Goal: Task Accomplishment & Management: Use online tool/utility

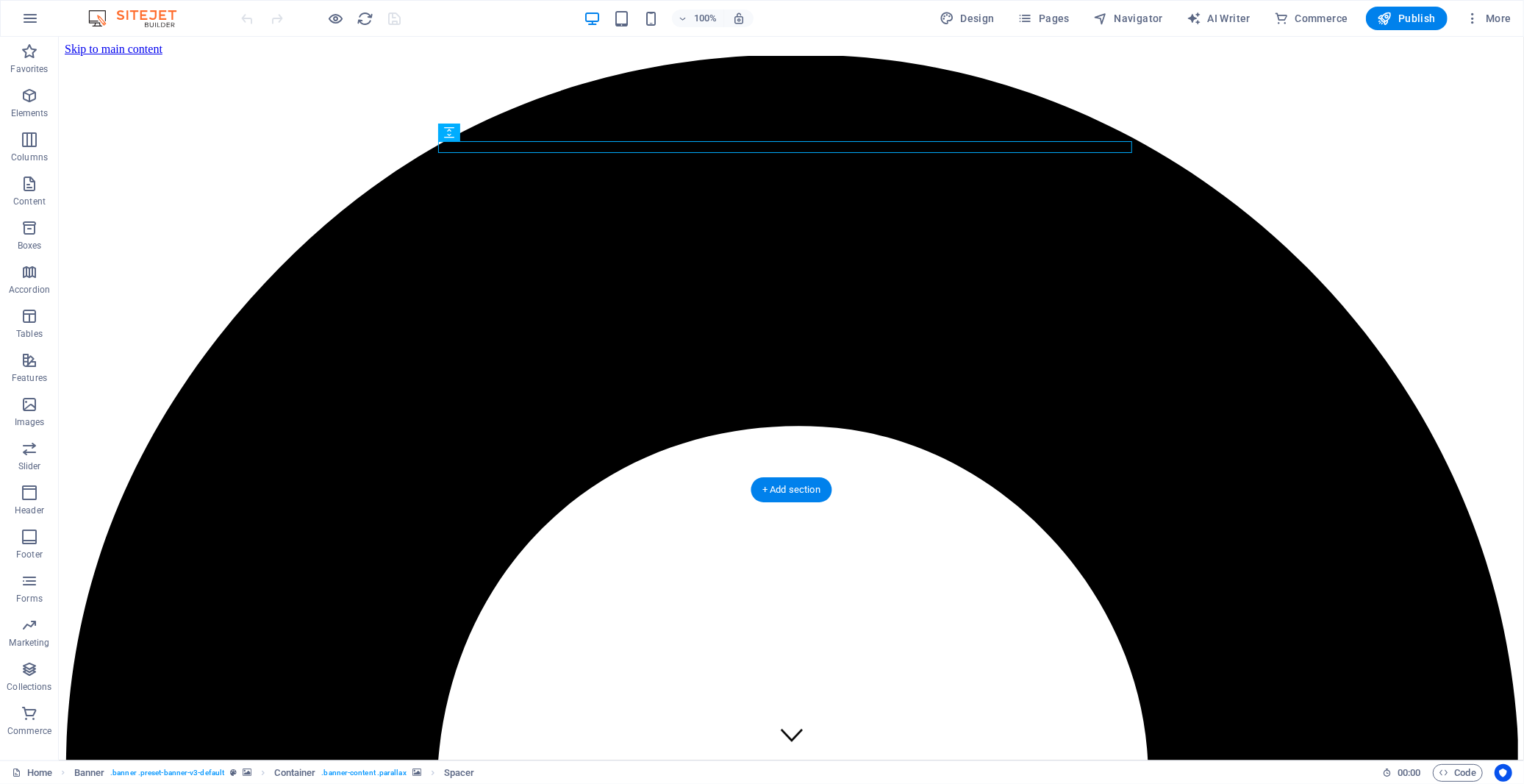
scroll to position [490, 0]
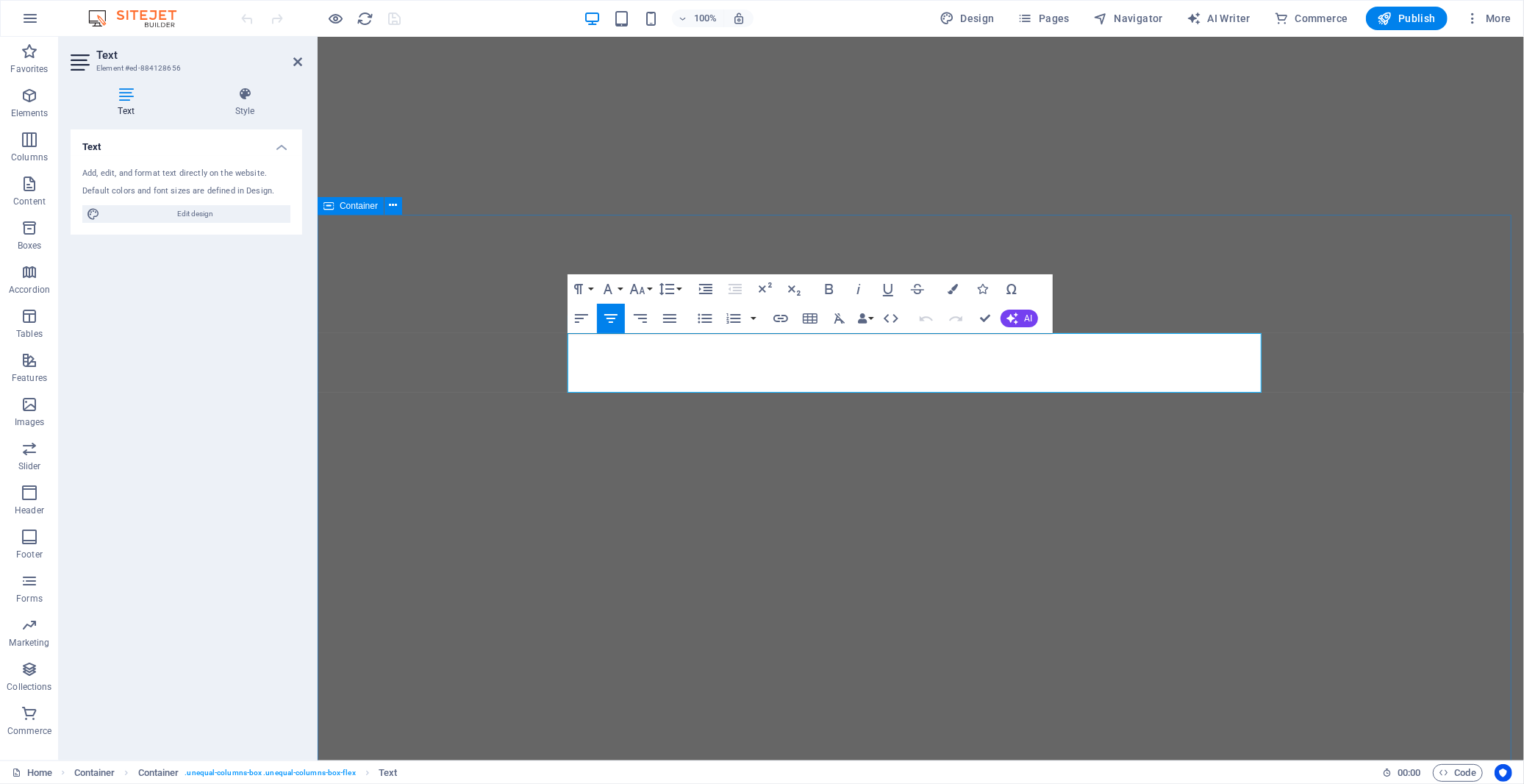
drag, startPoint x: 768, startPoint y: 344, endPoint x: 545, endPoint y: 343, distance: 223.0
copy span "Blouberg's unique space for genuine social connections. Whether you’re looking …"
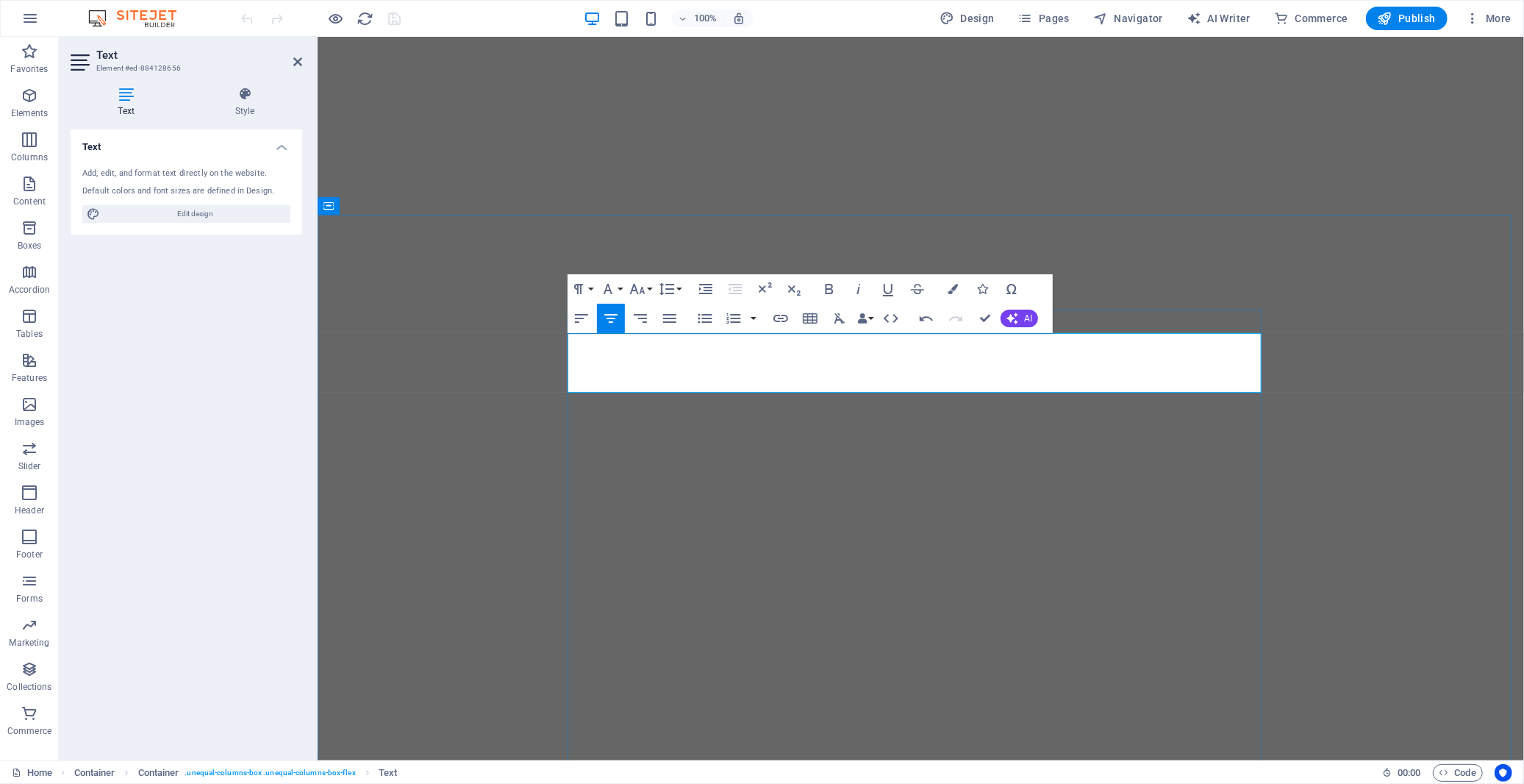
drag, startPoint x: 910, startPoint y: 346, endPoint x: 580, endPoint y: 343, distance: 330.0
click at [631, 287] on icon "button" at bounding box center [638, 290] width 18 height 18
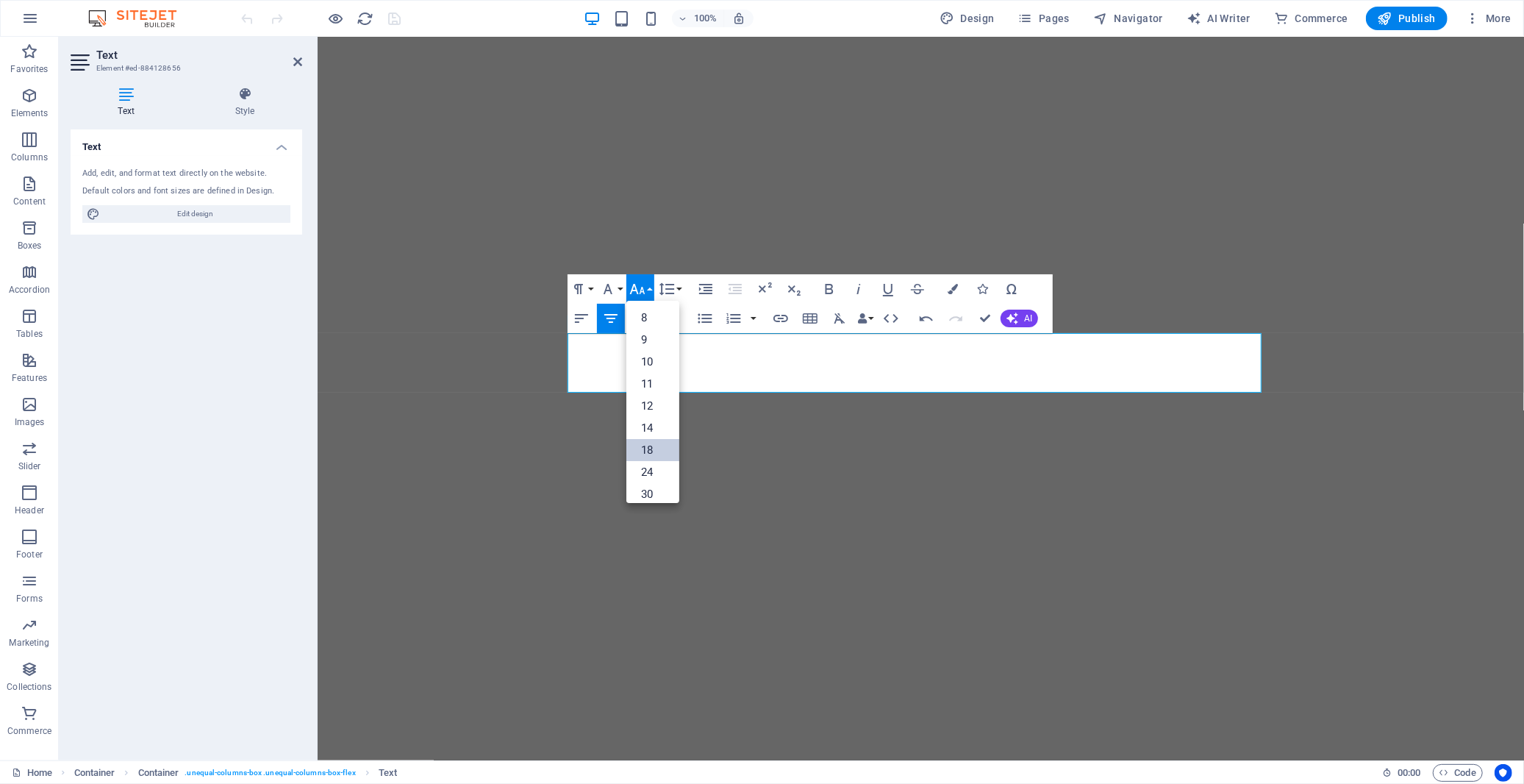
click at [657, 451] on link "18" at bounding box center [652, 450] width 53 height 22
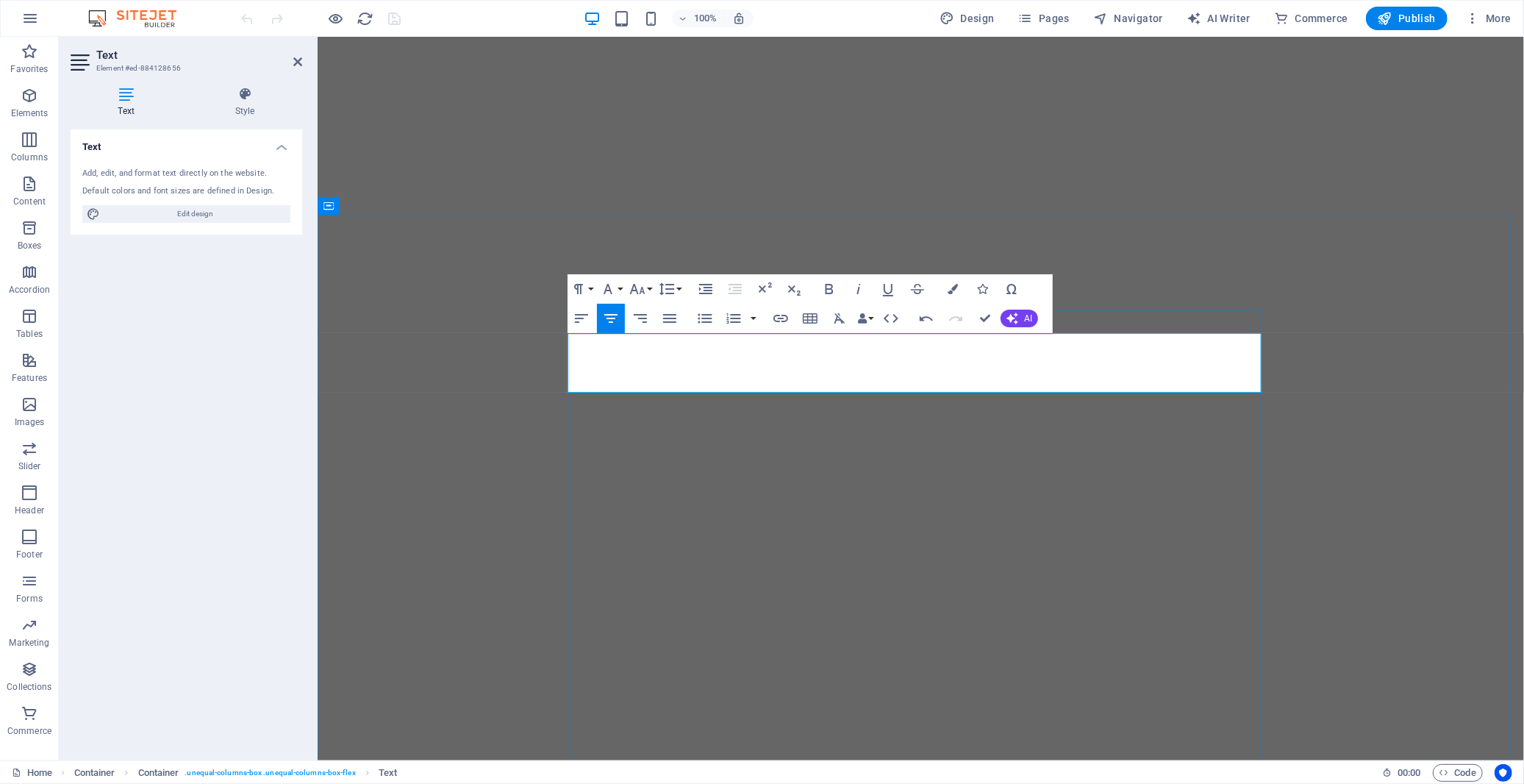
copy span "Blouberg’s unique space for genuine connections. Whether you’re looking to meet…"
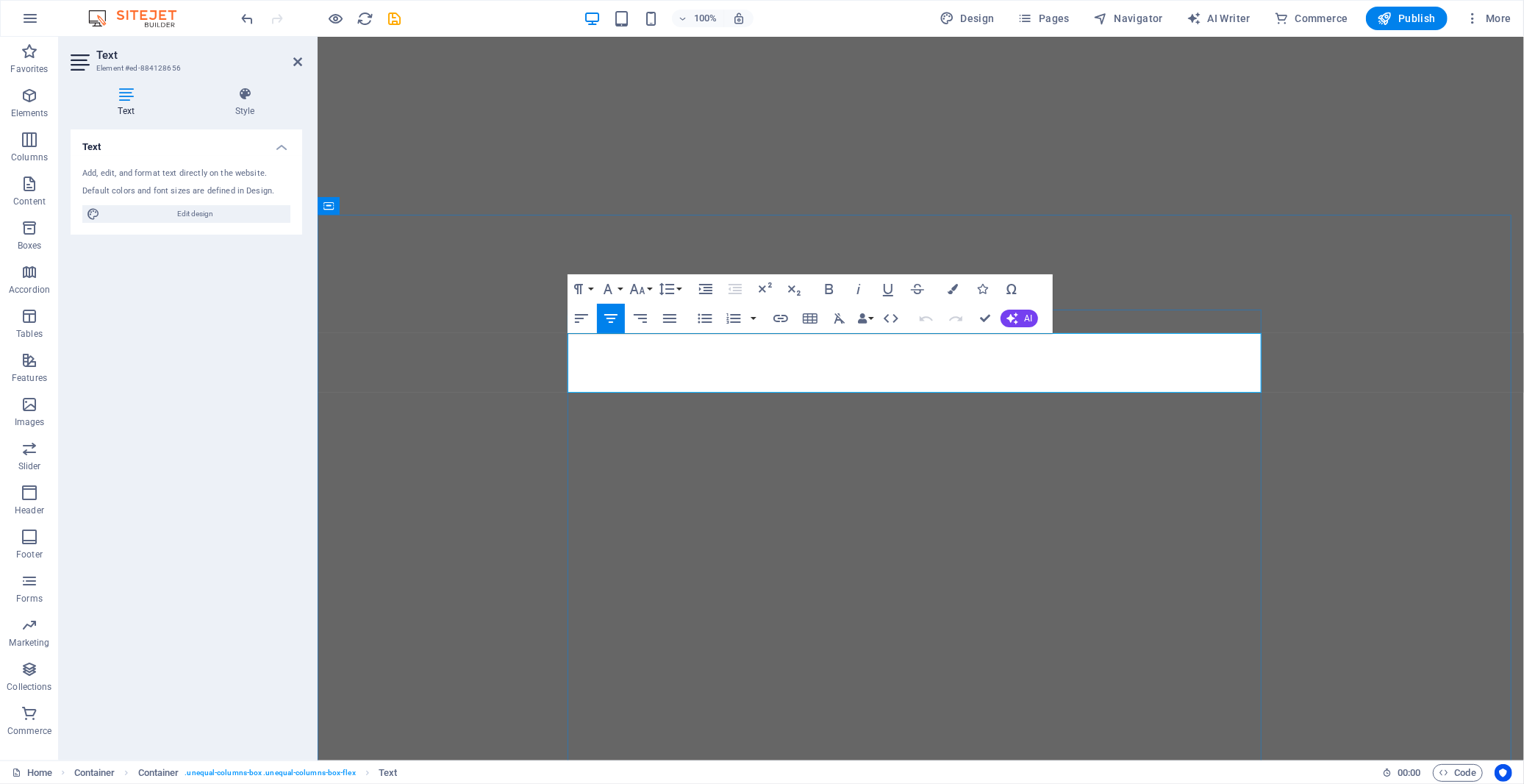
copy span "Blouberg’s unique space for genuine connections. Whether you’re looking to meet…"
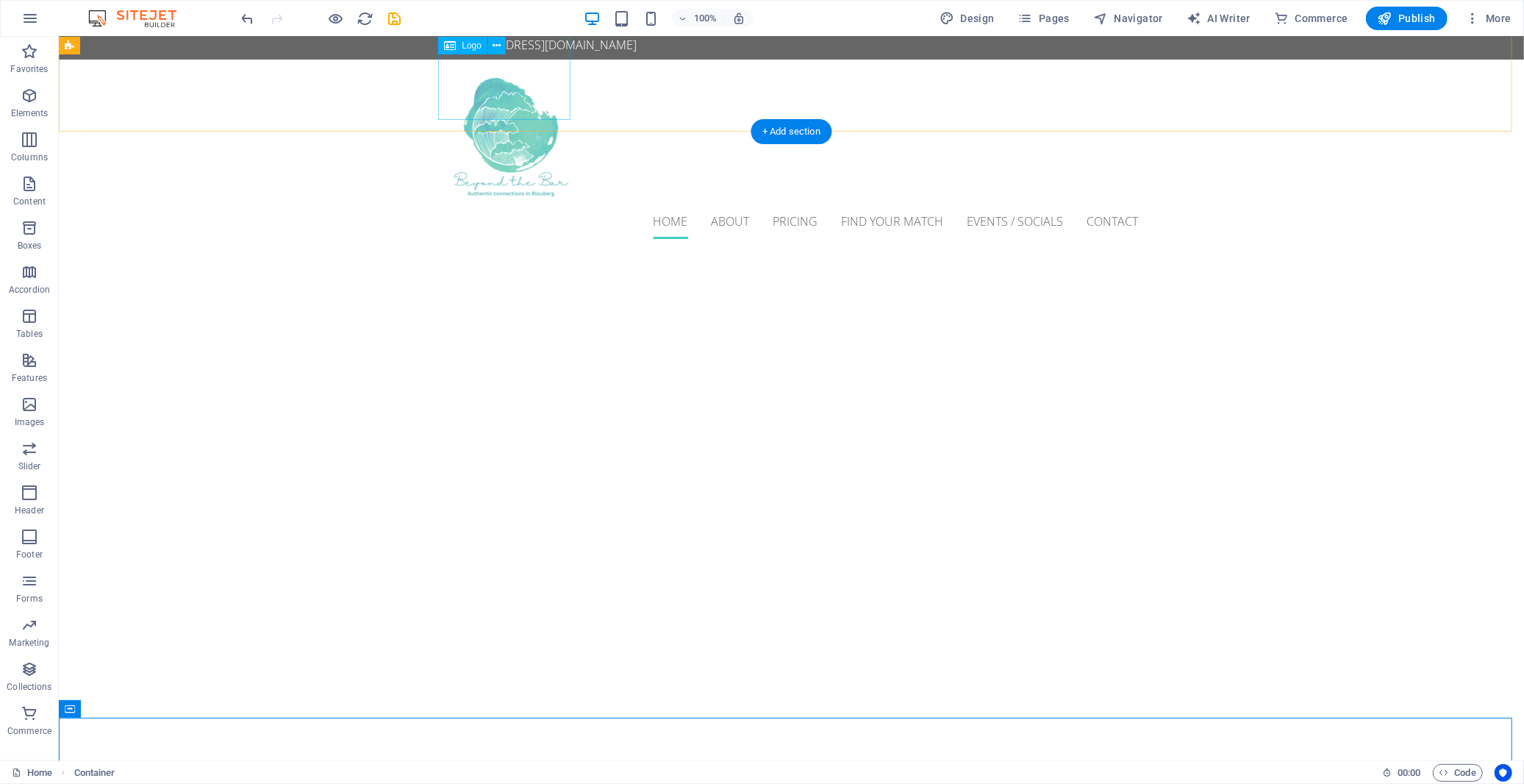
scroll to position [22, 0]
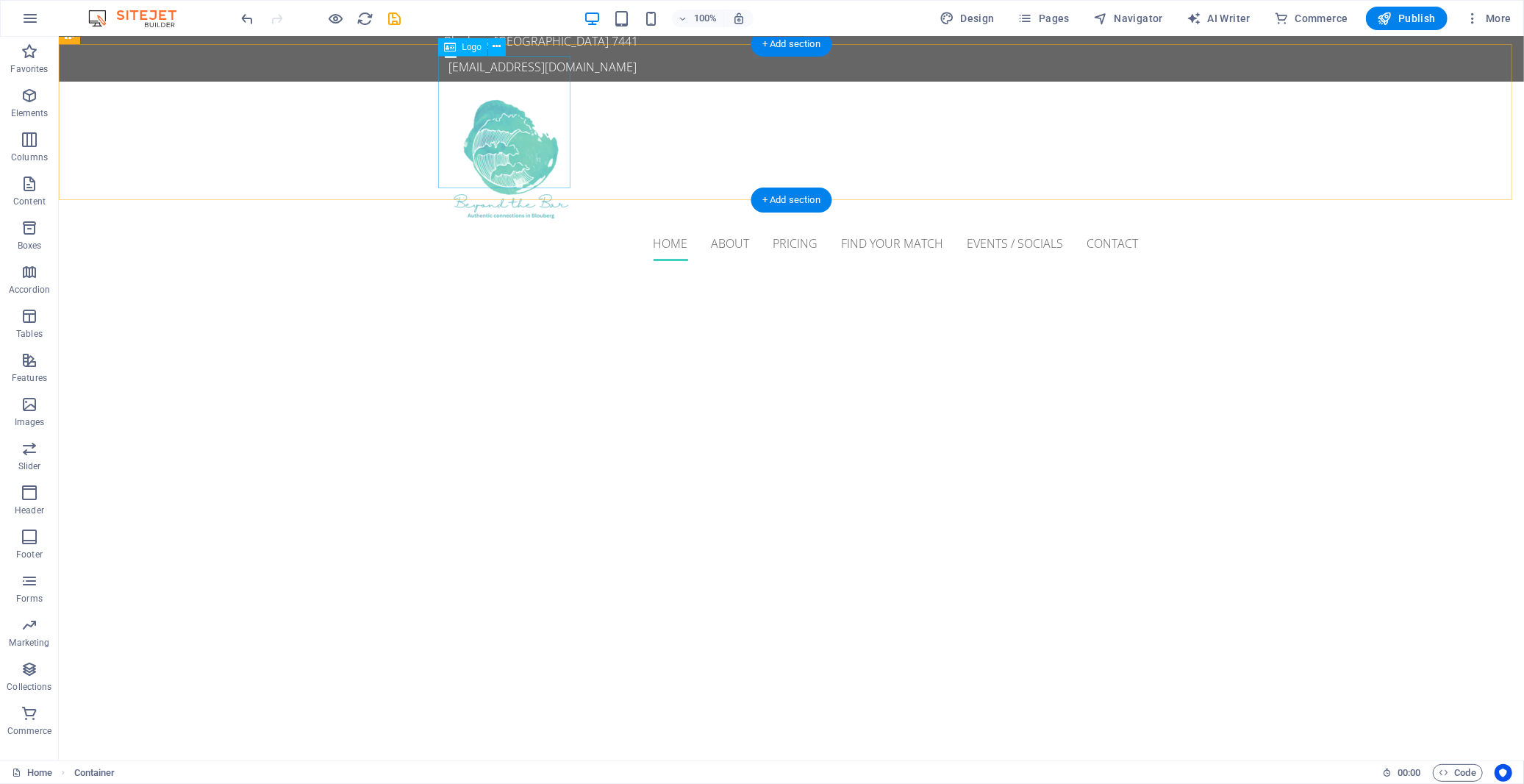
click at [500, 114] on div at bounding box center [790, 159] width 694 height 133
select select "px"
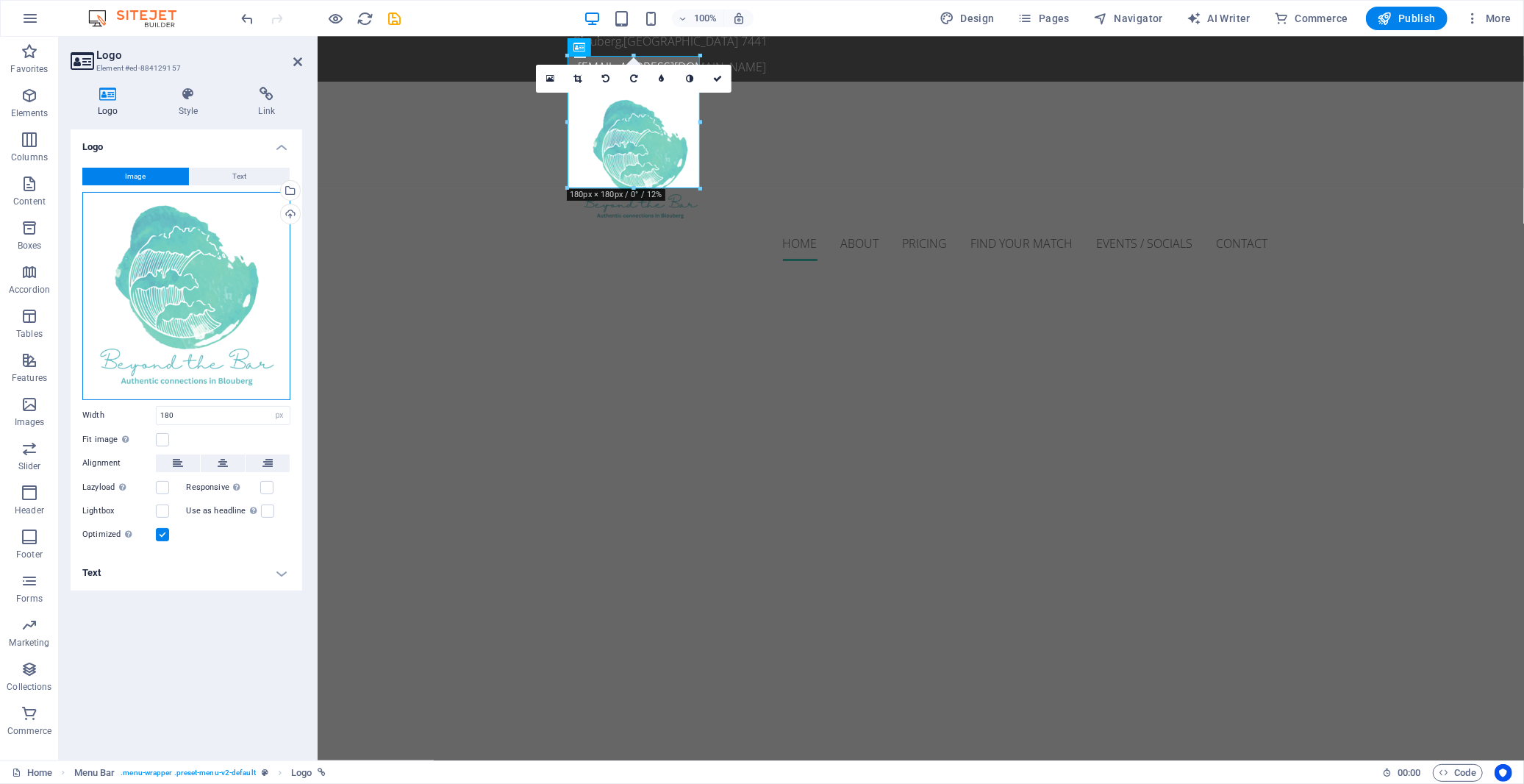
click at [228, 226] on div "Drag files here, click to choose files or select files from Files or our free s…" at bounding box center [186, 296] width 208 height 208
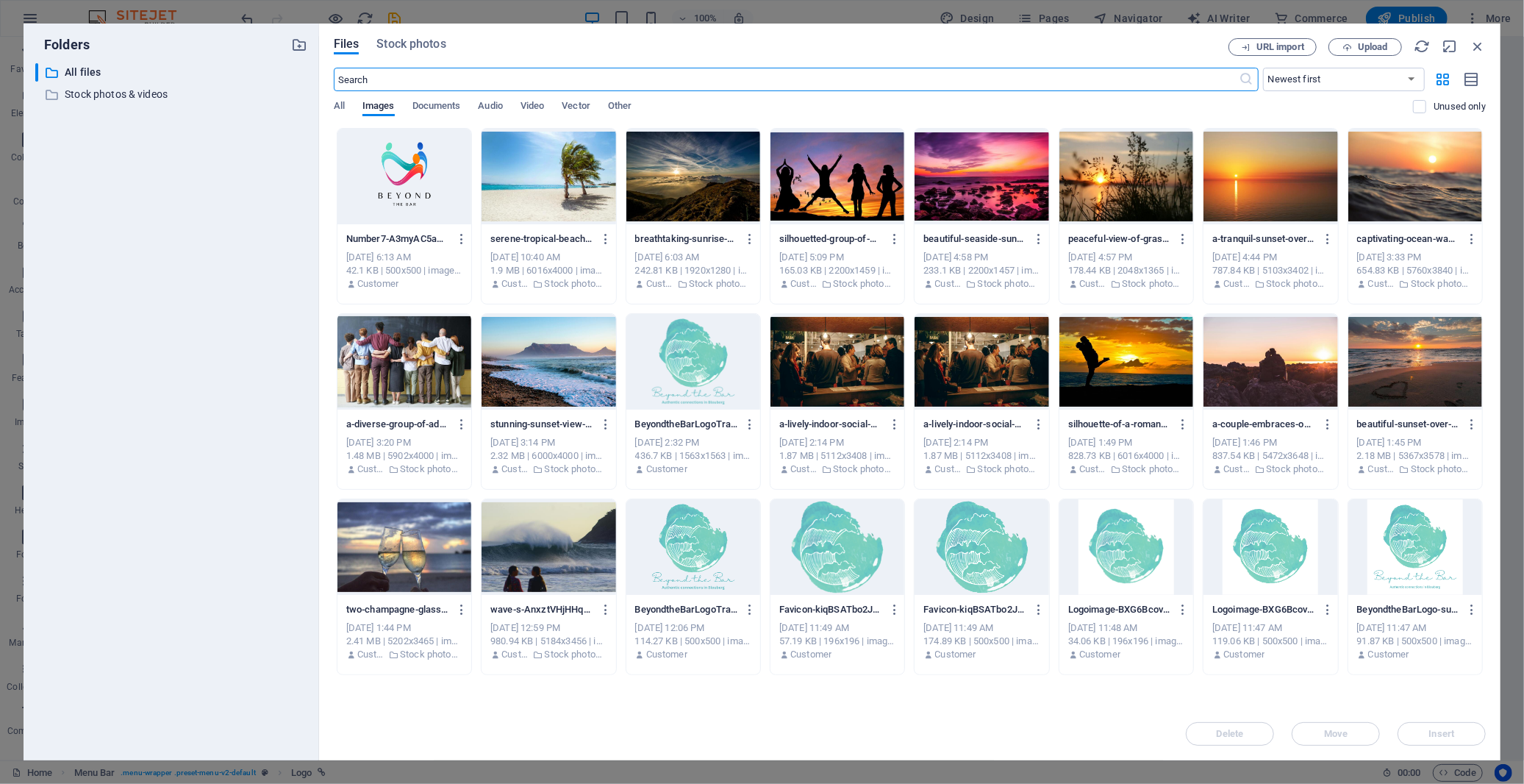
click at [411, 177] on div at bounding box center [404, 177] width 134 height 96
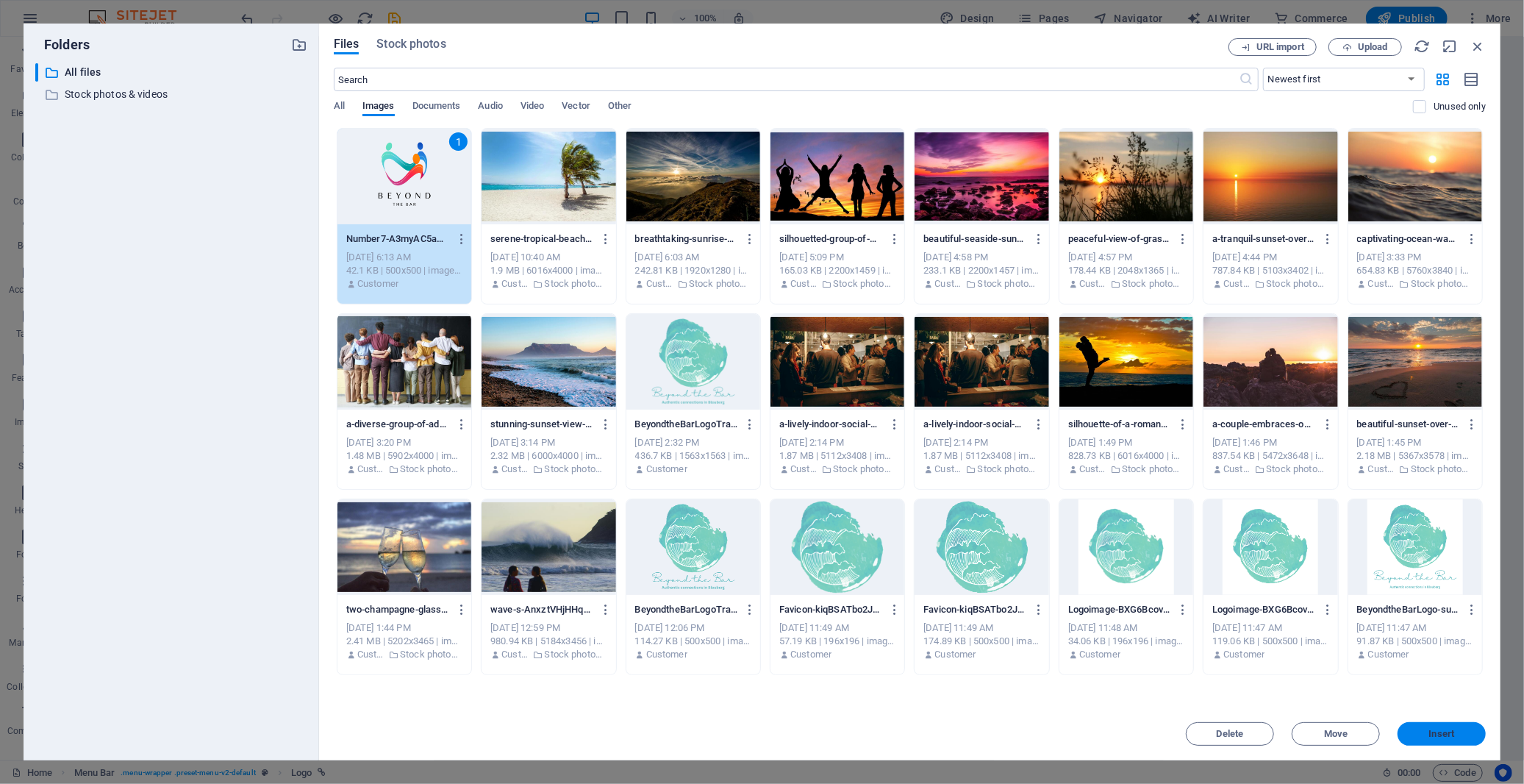
click at [1436, 736] on span "Insert" at bounding box center [1442, 733] width 26 height 9
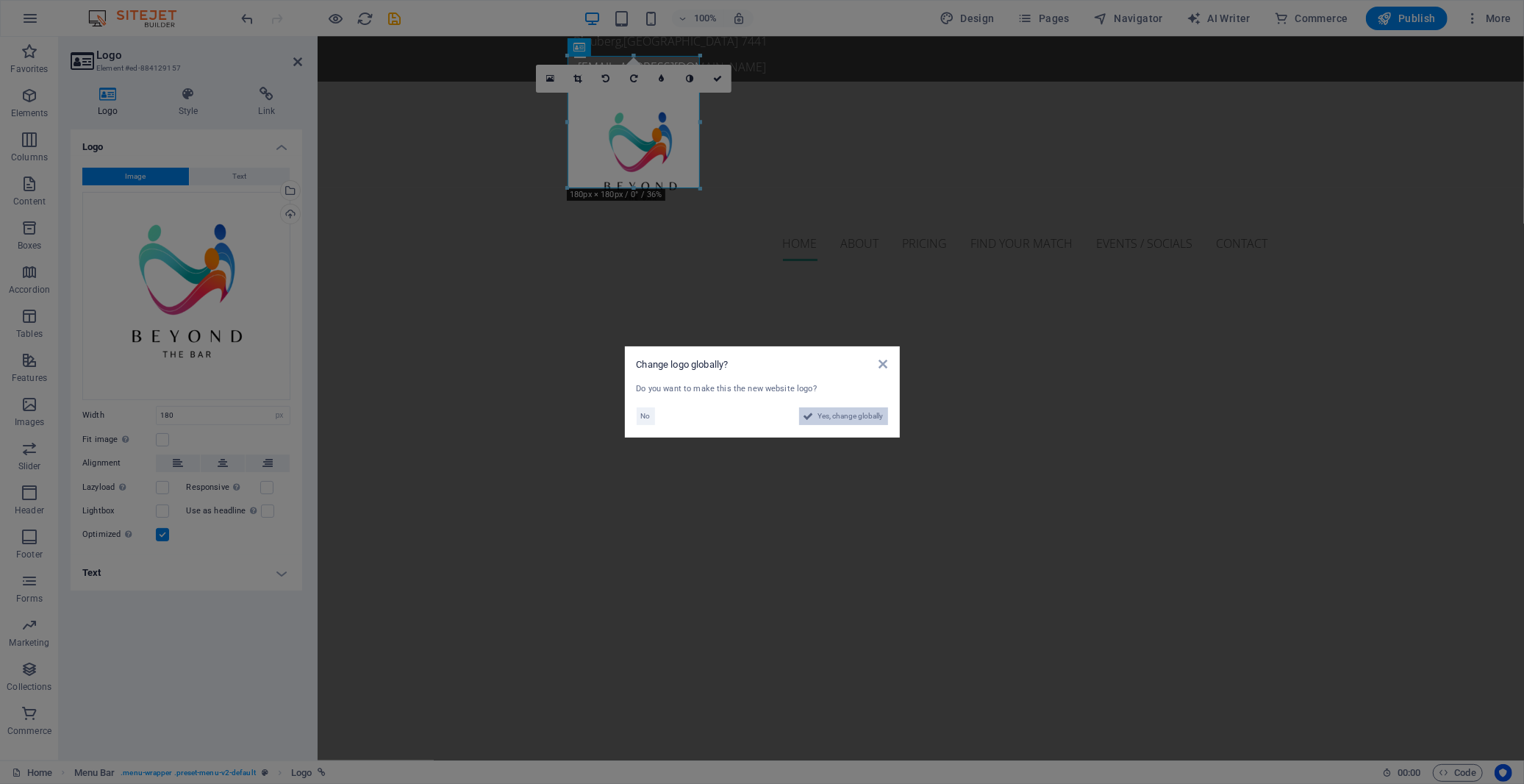
click at [841, 420] on span "Yes, change globally" at bounding box center [851, 416] width 66 height 18
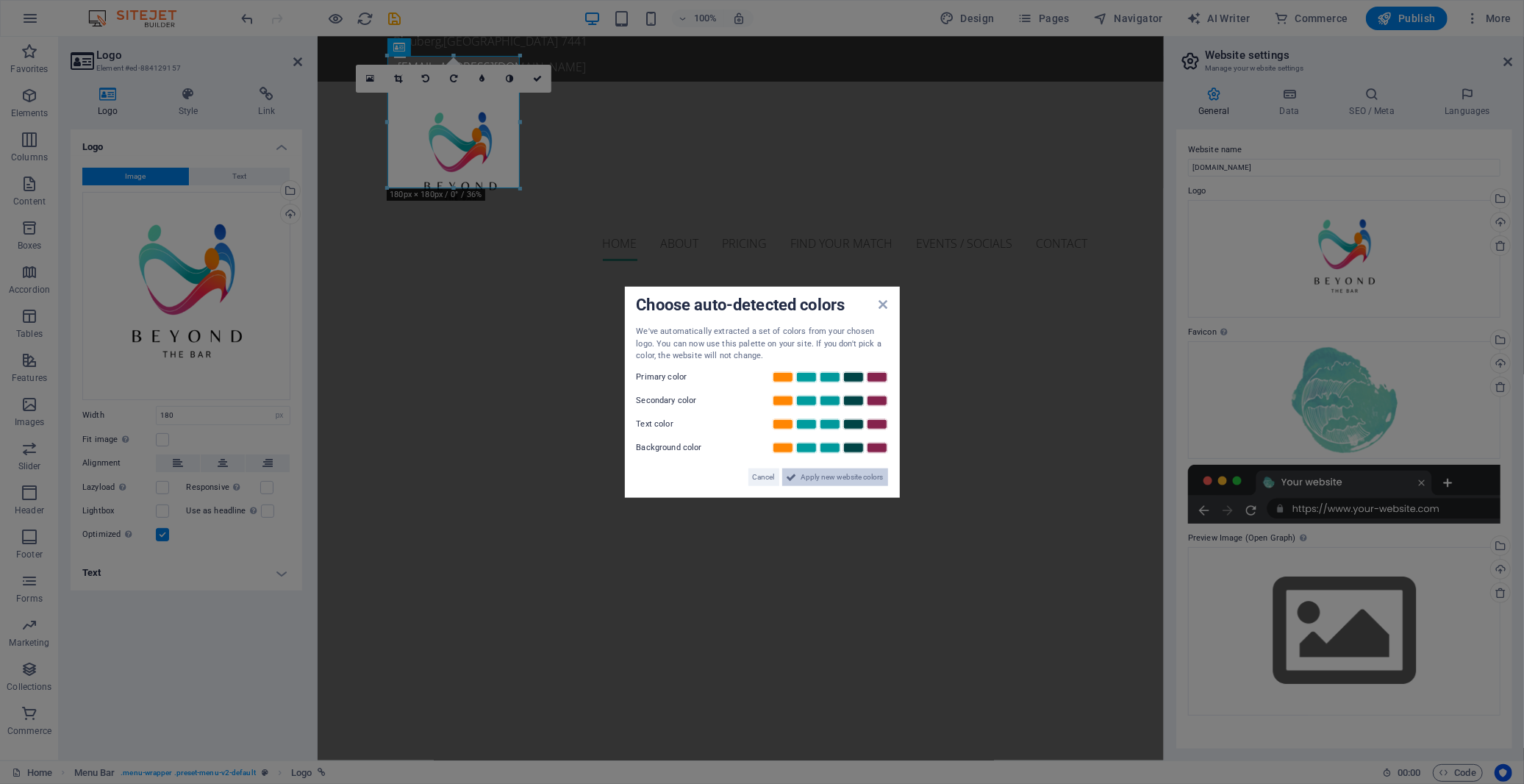
click at [812, 479] on span "Apply new website colors" at bounding box center [842, 476] width 82 height 18
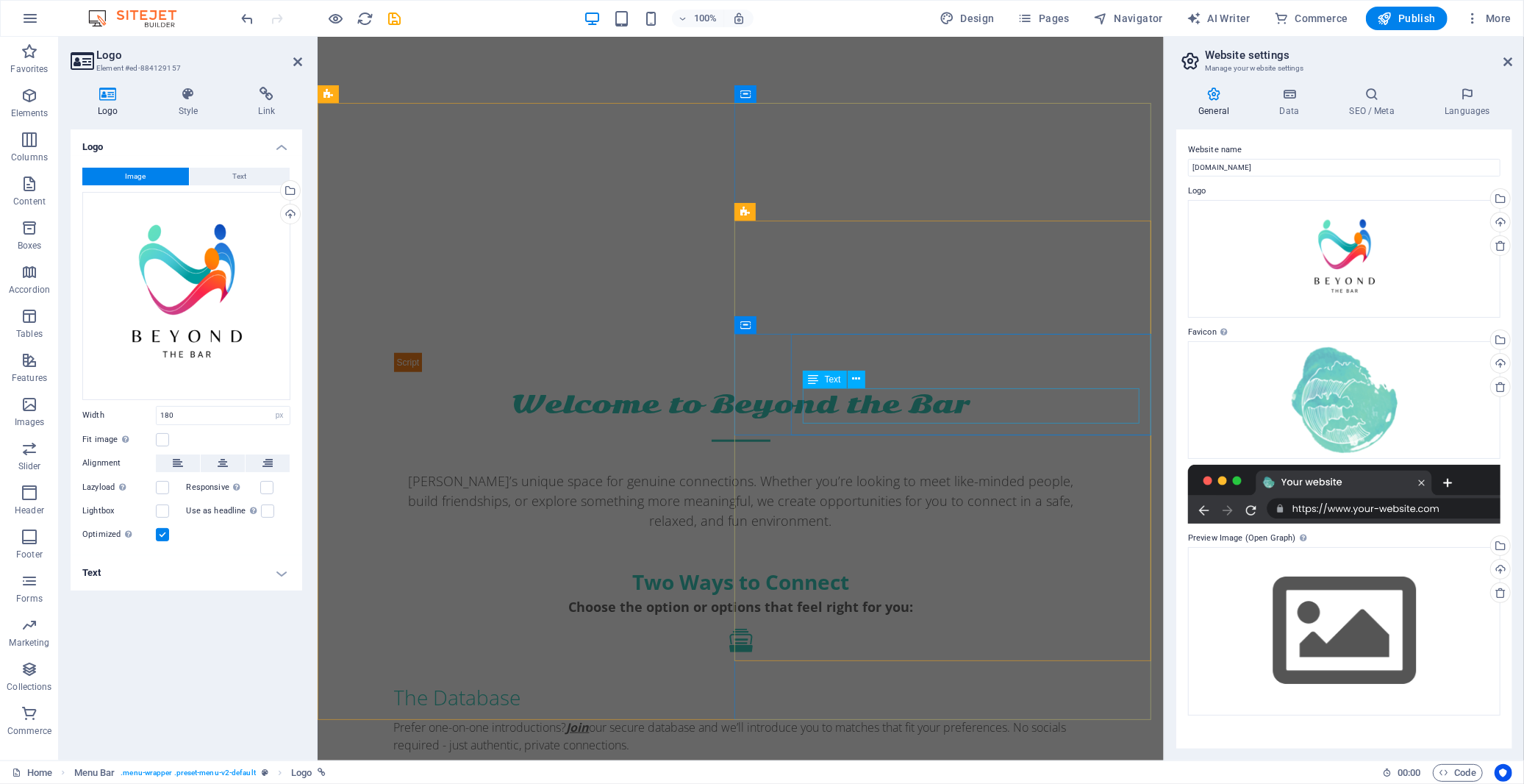
scroll to position [1314, 0]
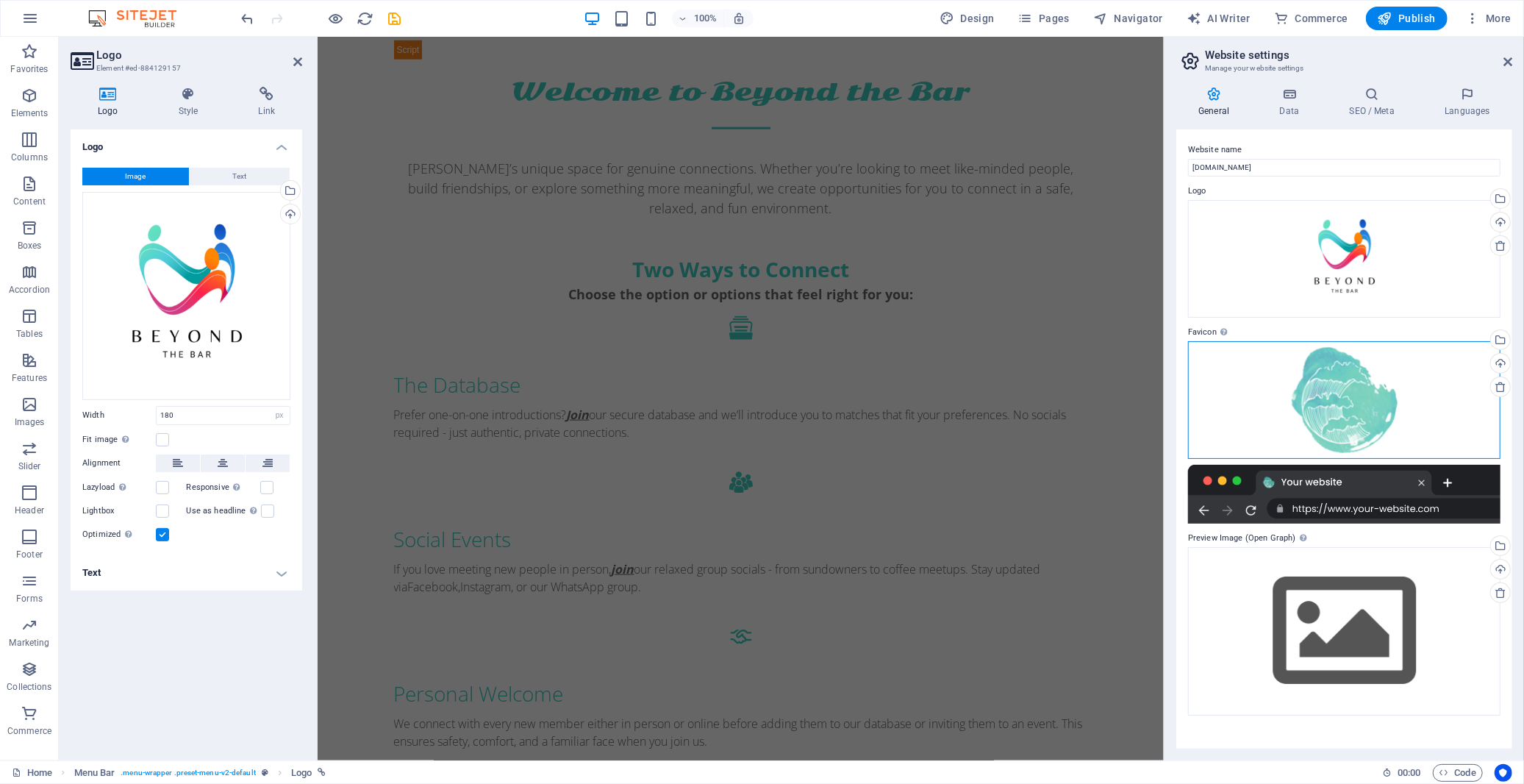
click at [1316, 400] on div "Drag files here, click to choose files or select files from Files or our free s…" at bounding box center [1344, 400] width 312 height 117
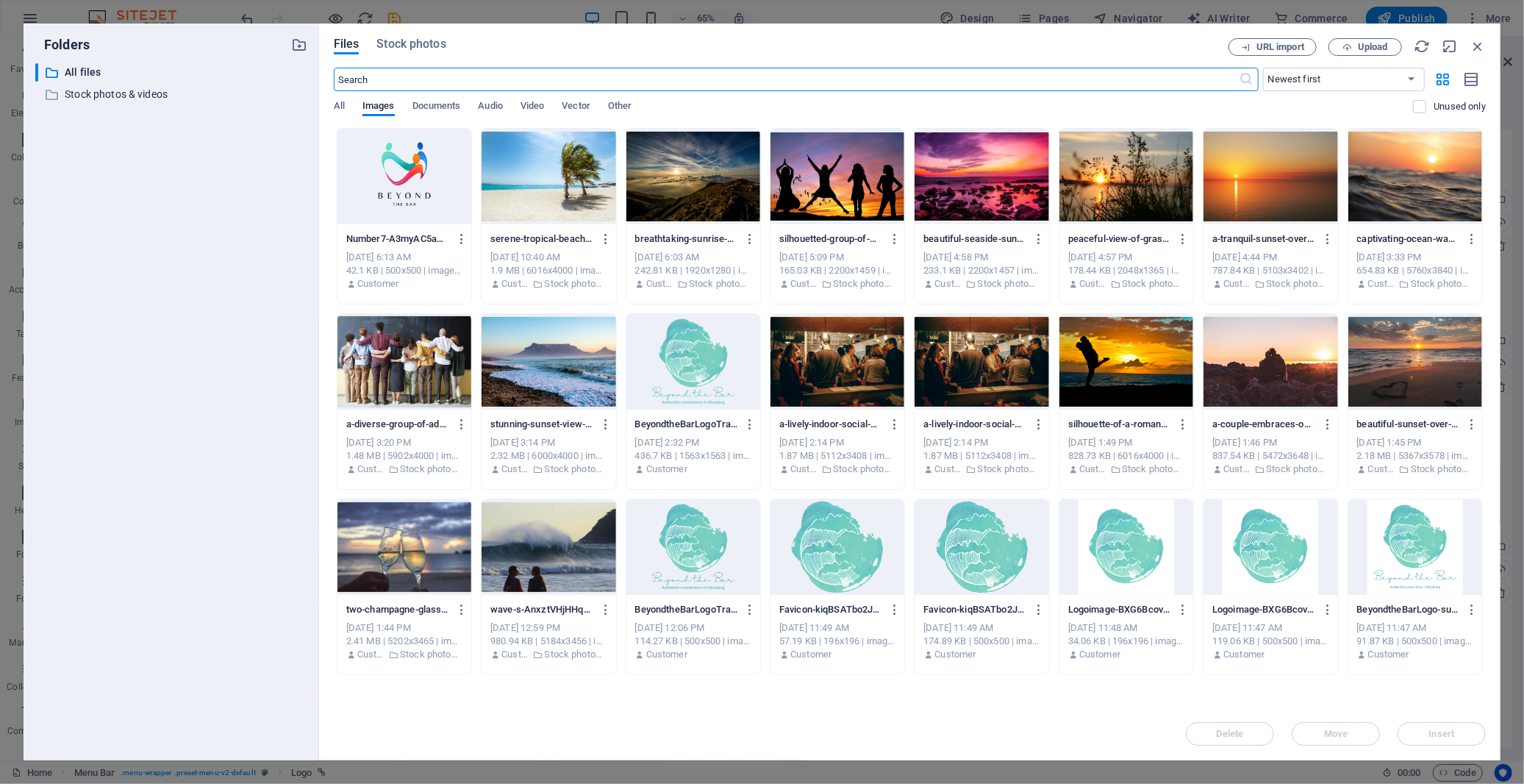
scroll to position [0, 0]
click at [1371, 42] on span "Upload" at bounding box center [1372, 47] width 30 height 9
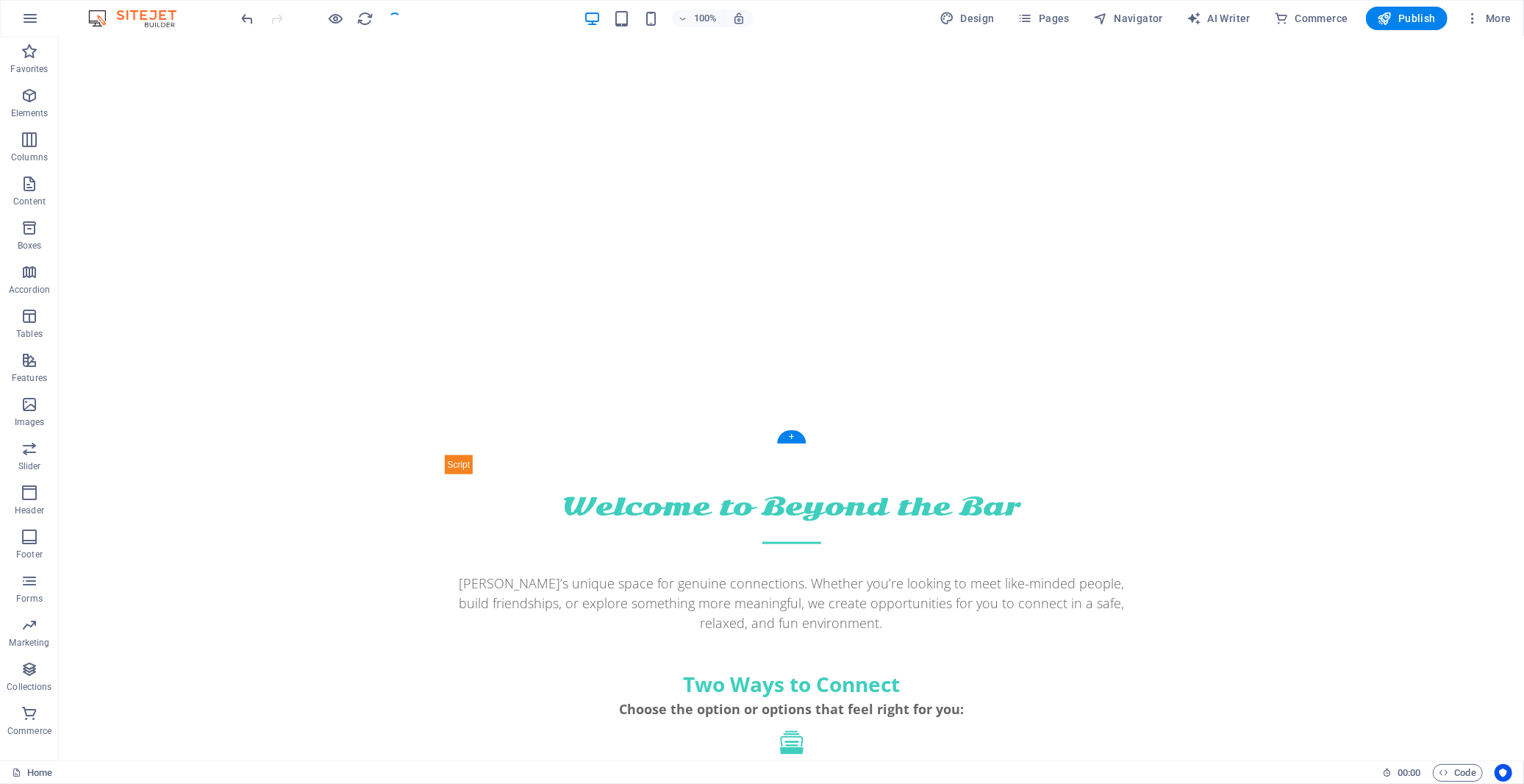
scroll to position [1492, 0]
